Goal: Find contact information: Find contact information

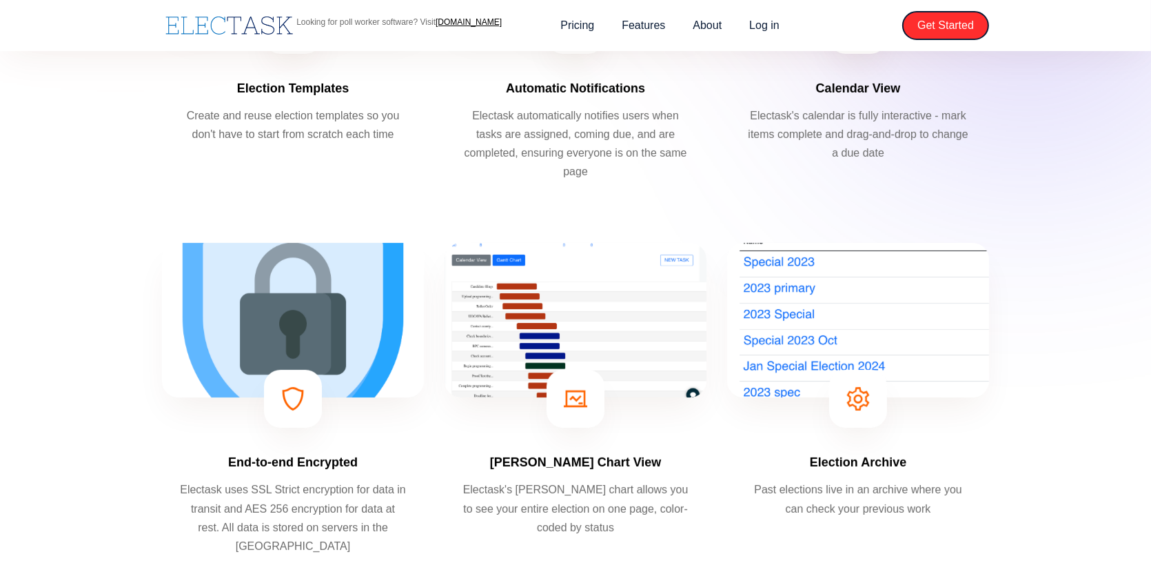
scroll to position [483, 0]
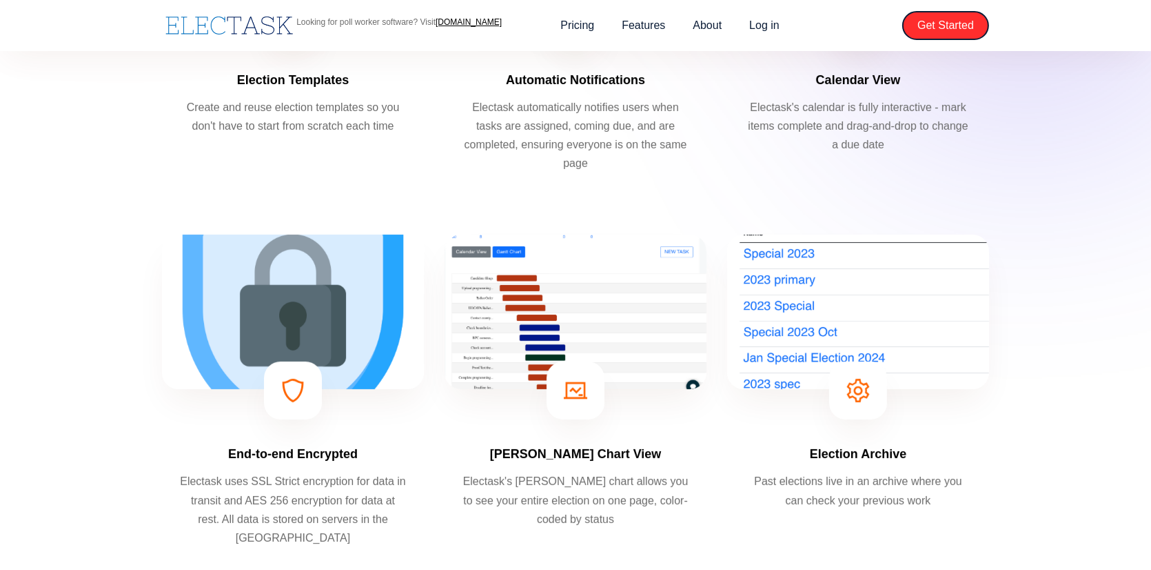
click at [788, 302] on img at bounding box center [858, 311] width 262 height 154
click at [857, 398] on img at bounding box center [858, 390] width 23 height 23
click at [858, 467] on div "Election Archive Past elections live in an archive where you can check your pre…" at bounding box center [858, 397] width 262 height 326
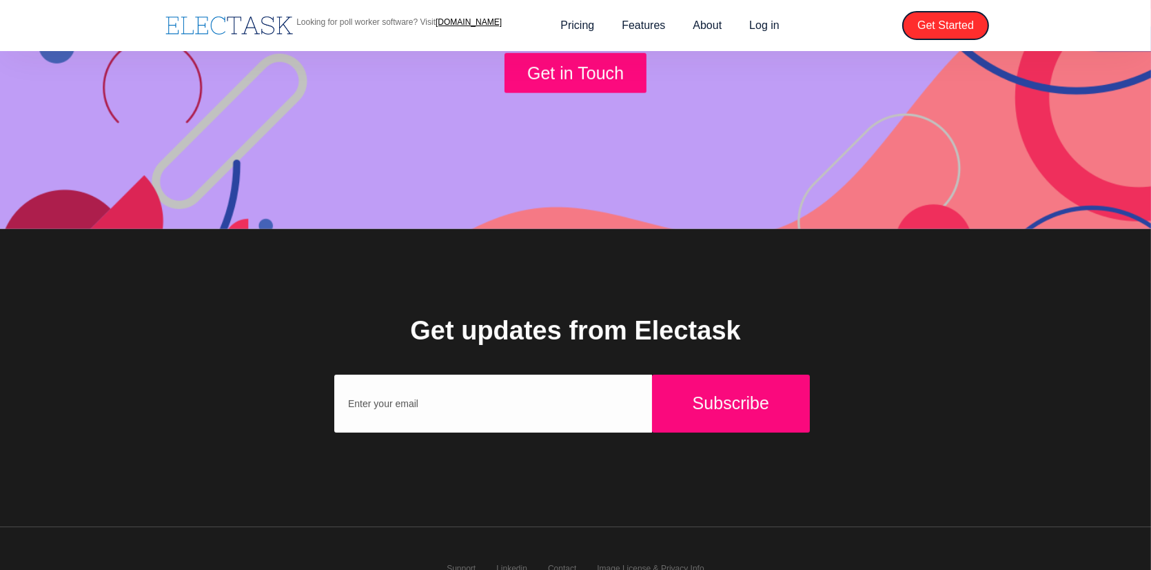
scroll to position [1640, 0]
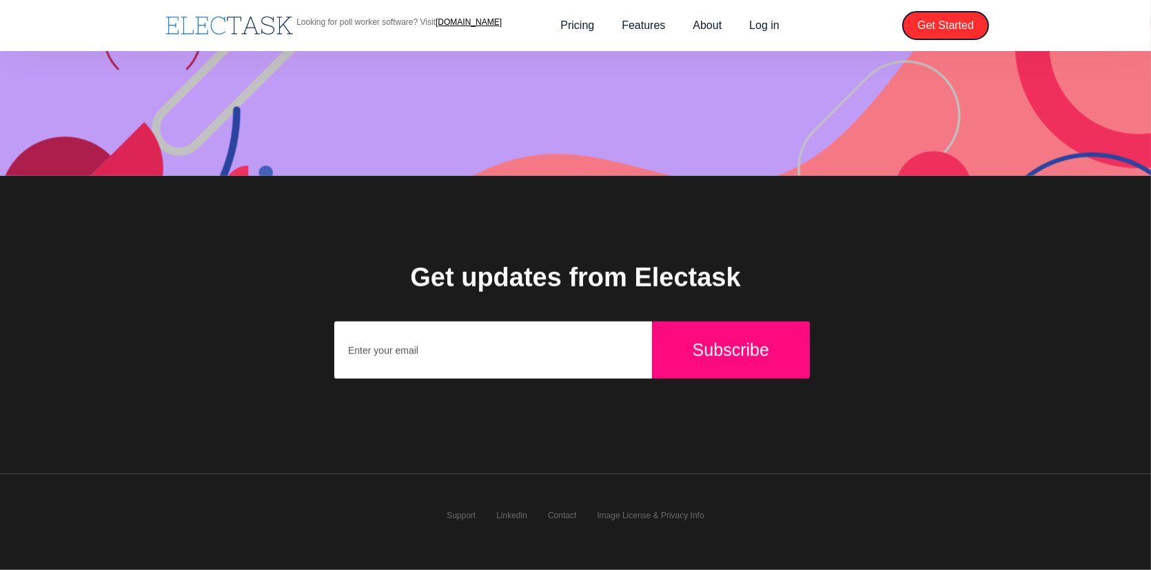
click at [479, 510] on div "Support Linkedin Contact Image License & Privacy Info" at bounding box center [575, 514] width 279 height 54
click at [471, 512] on link "Support" at bounding box center [461, 515] width 29 height 10
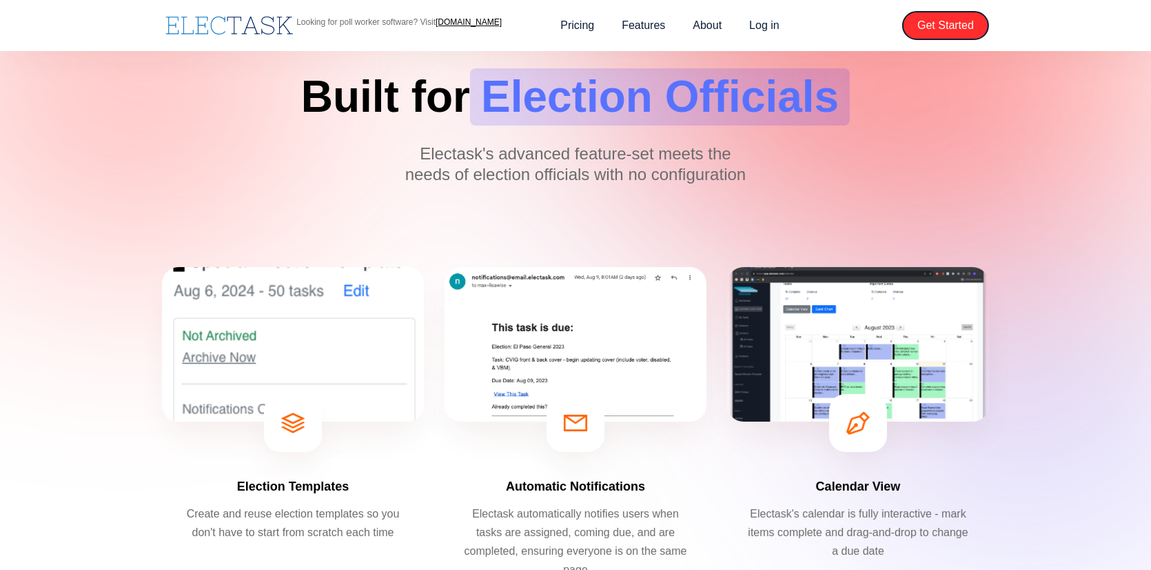
scroll to position [0, 0]
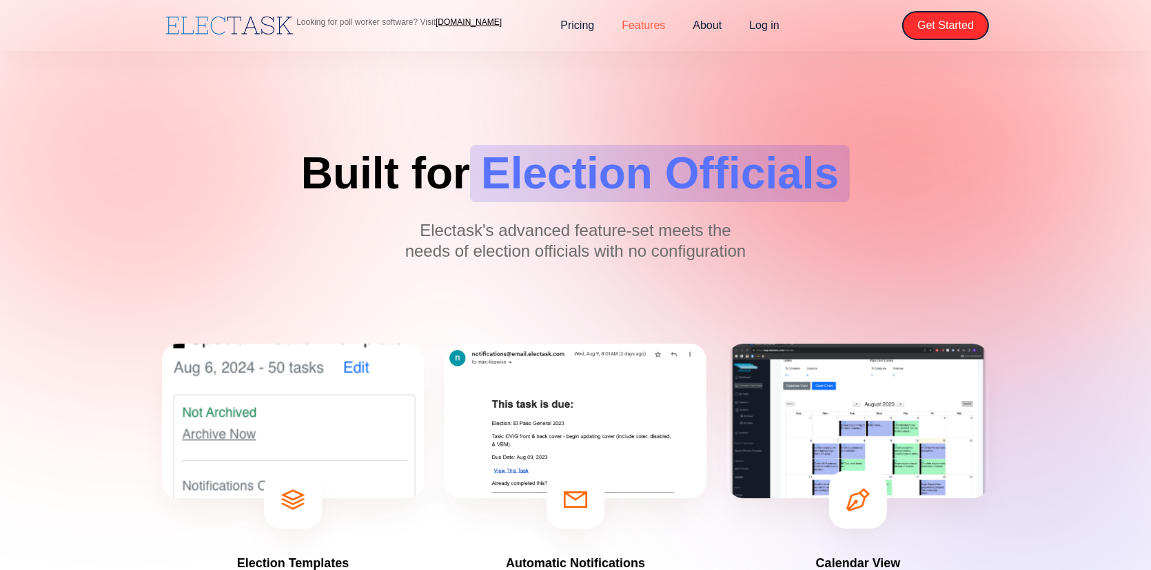
click at [640, 23] on link "Features" at bounding box center [643, 25] width 71 height 29
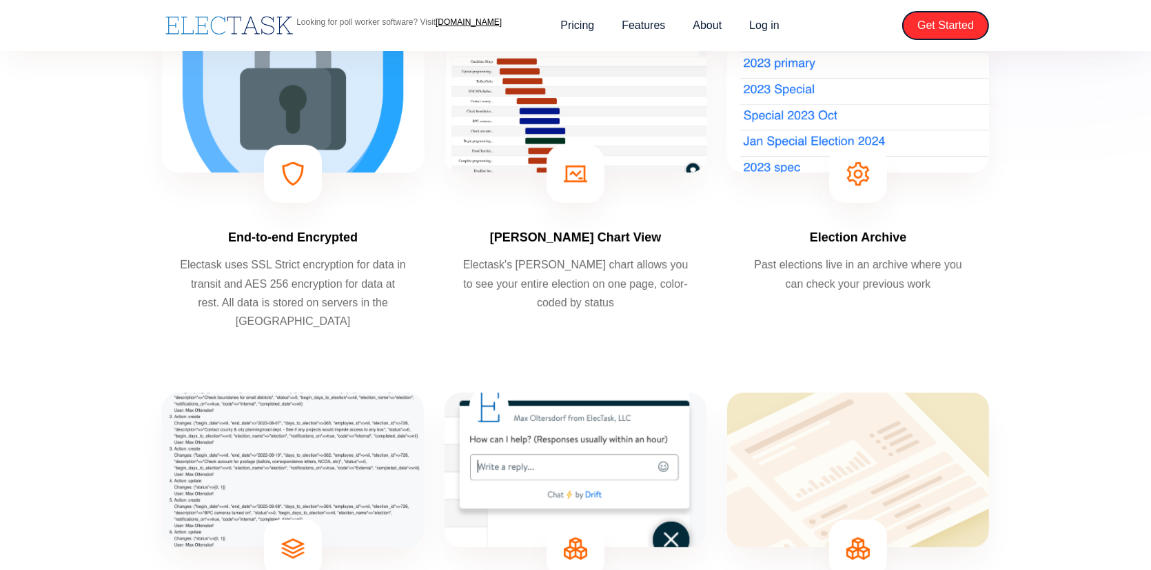
scroll to position [896, 0]
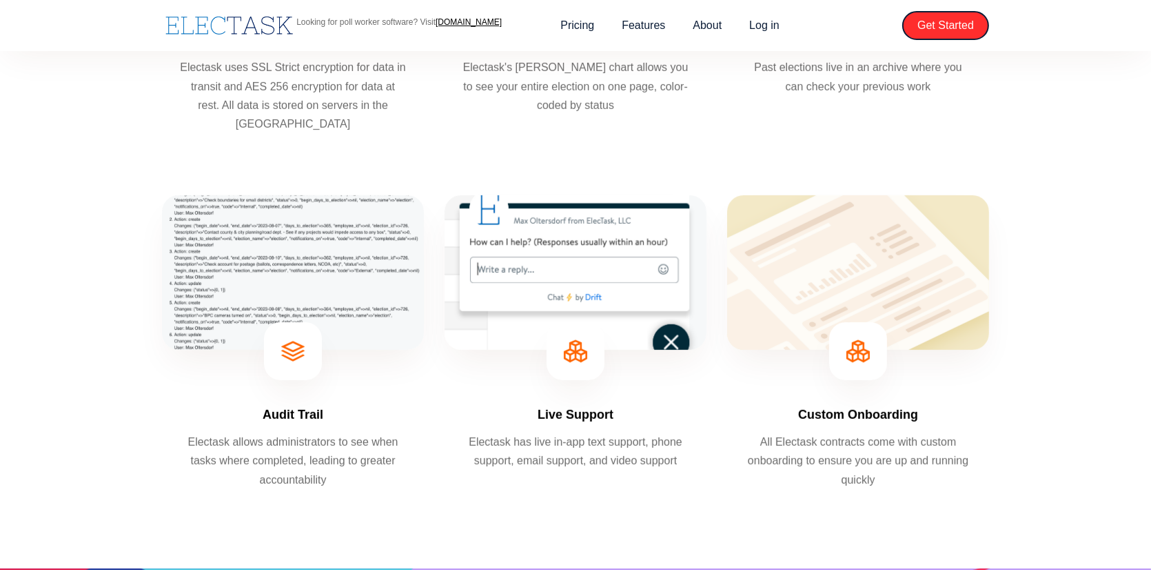
click at [675, 339] on img at bounding box center [576, 272] width 262 height 154
